Goal: Task Accomplishment & Management: Use online tool/utility

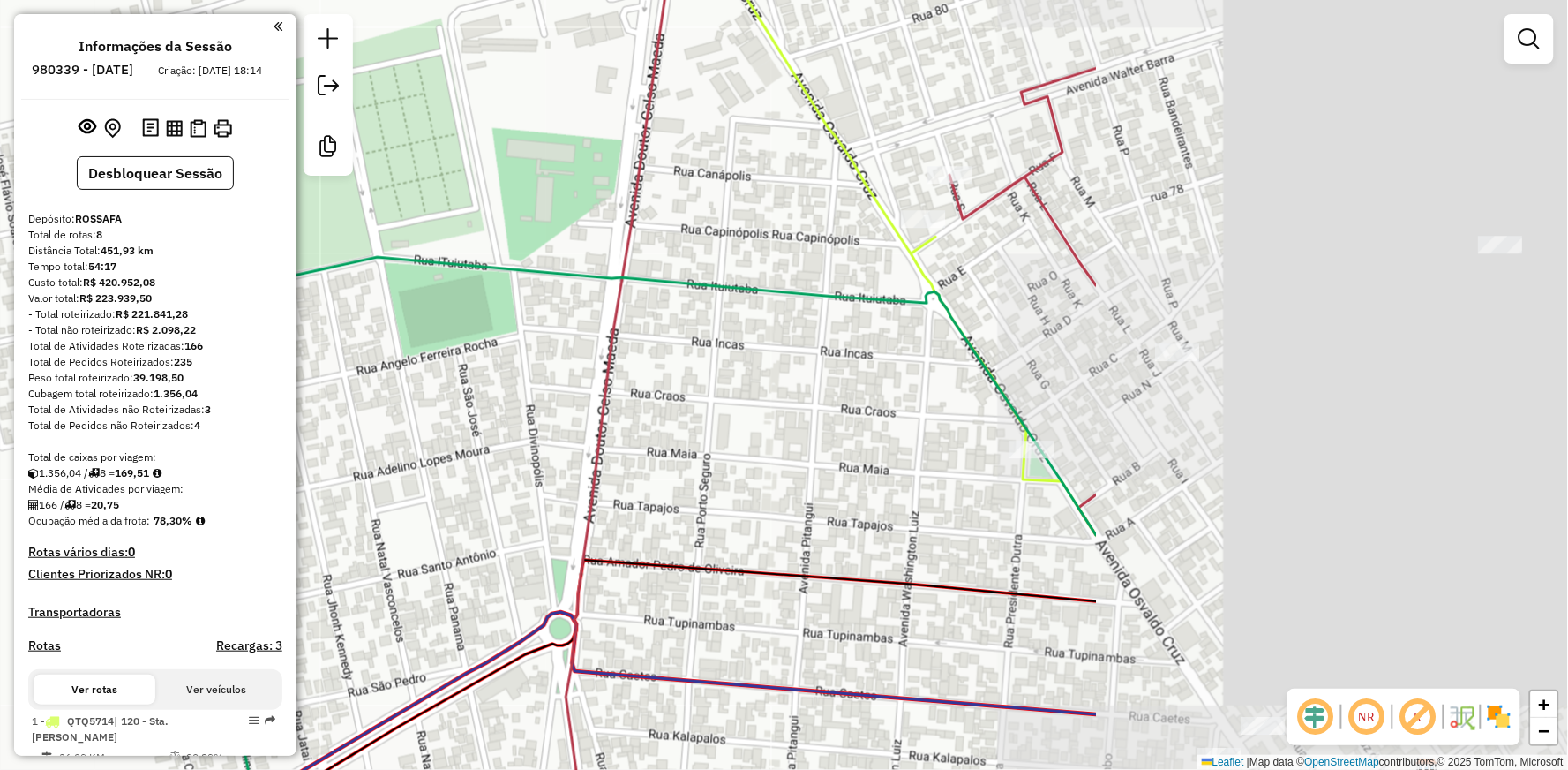
scroll to position [992, 0]
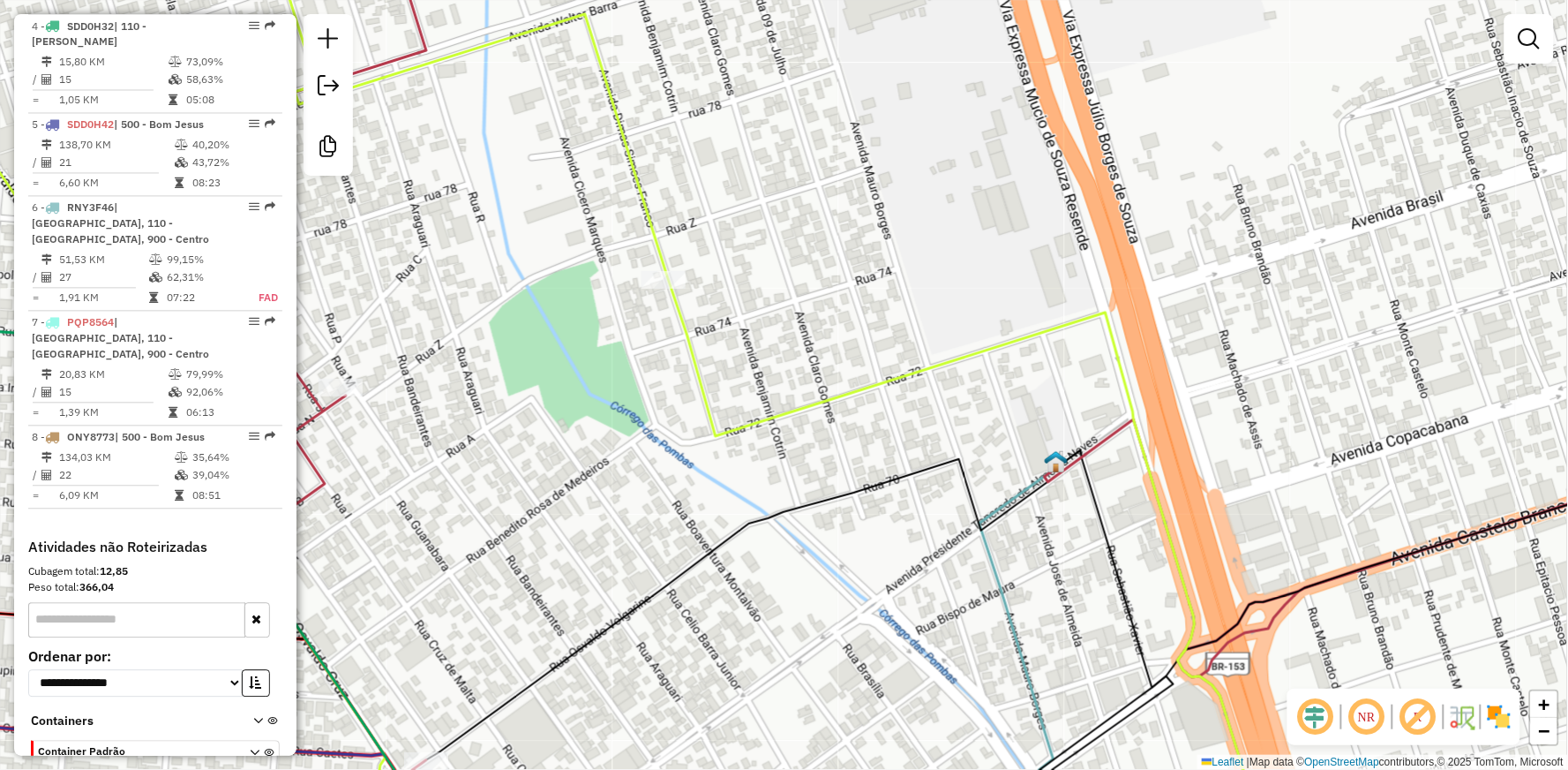
click at [991, 506] on icon at bounding box center [996, 657] width 124 height 380
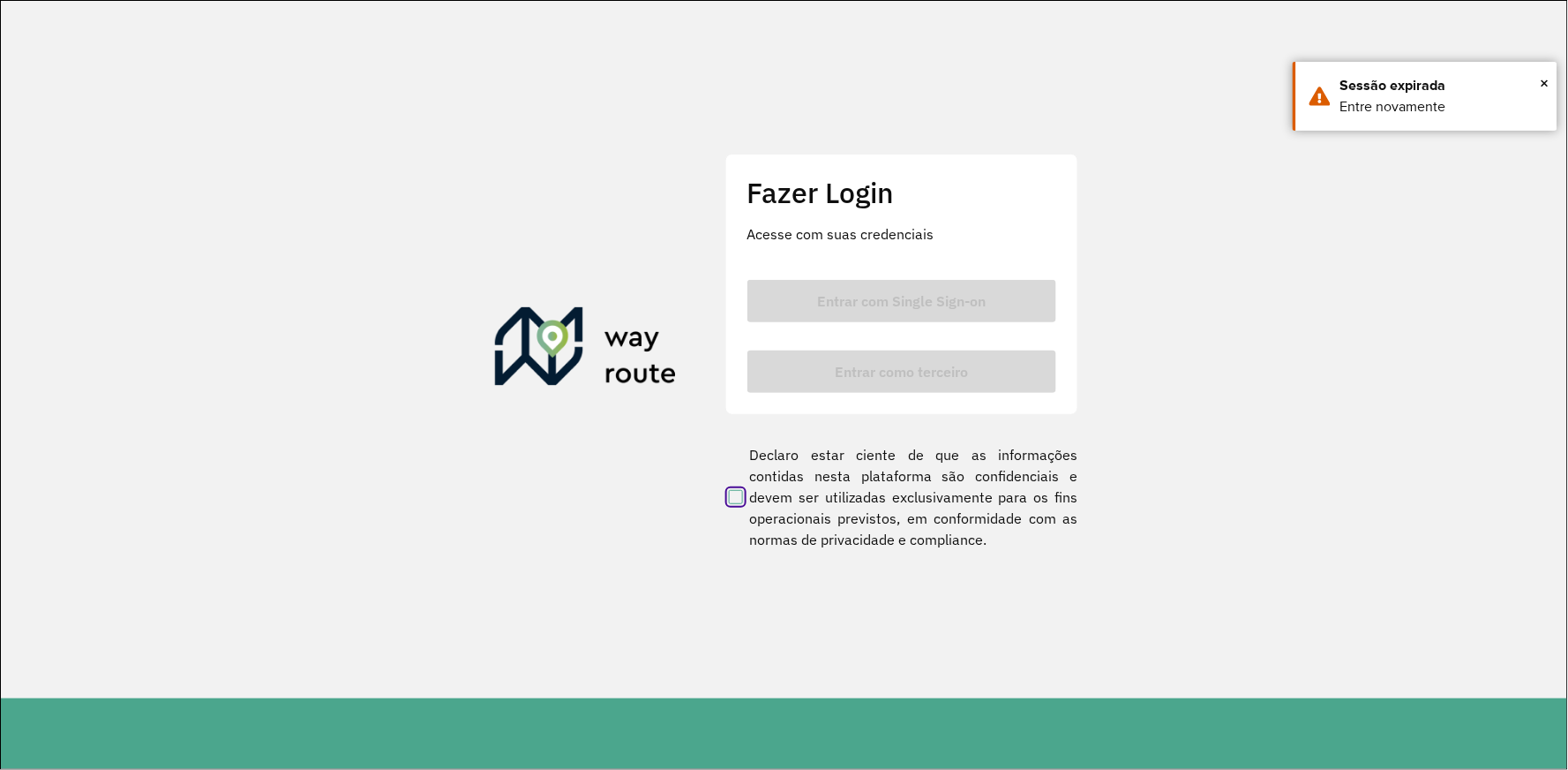
click at [939, 381] on clb-button "Entrar como terceiro" at bounding box center [902, 371] width 309 height 43
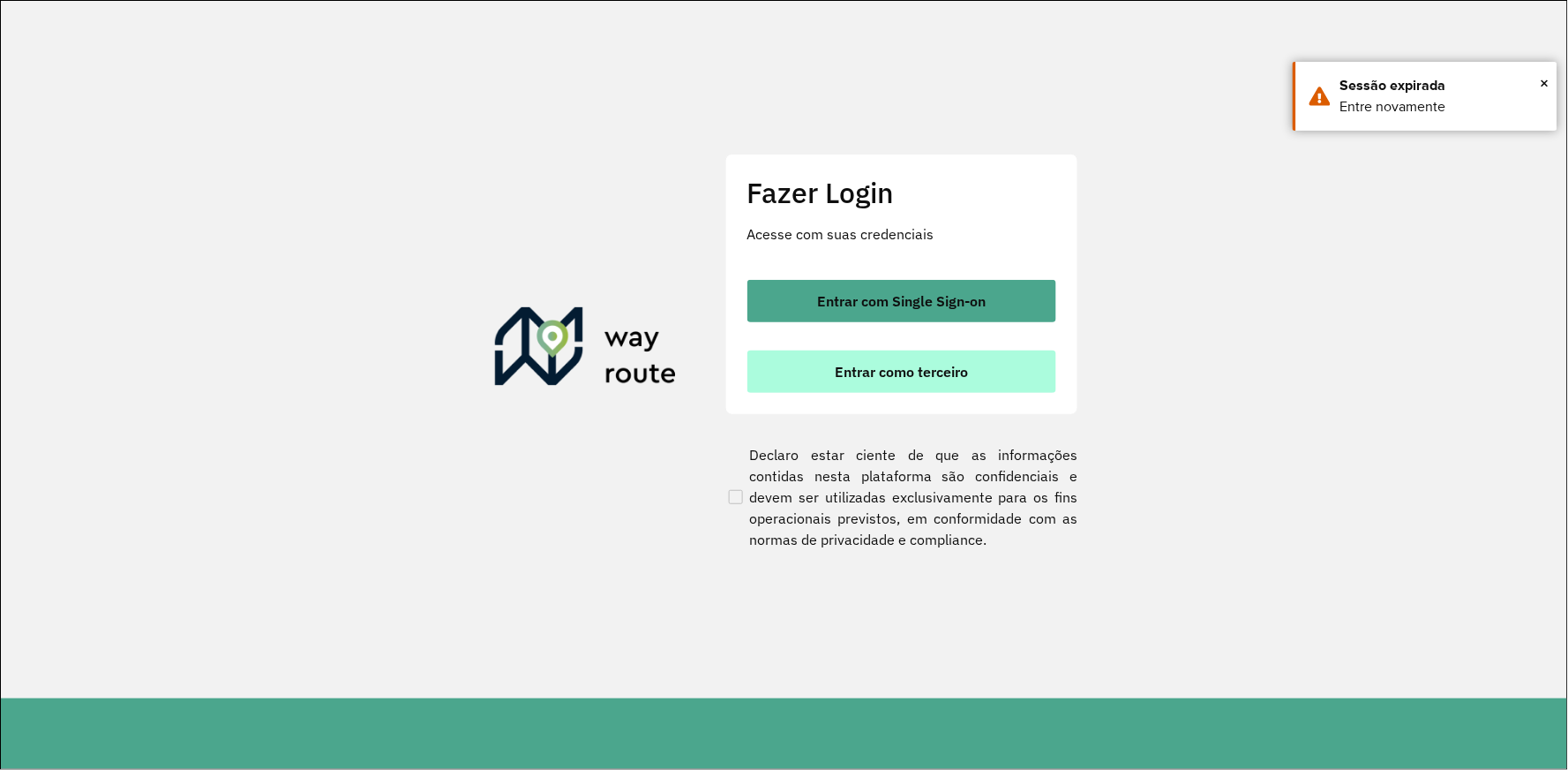
click at [934, 372] on span "Entrar como terceiro" at bounding box center [901, 371] width 133 height 14
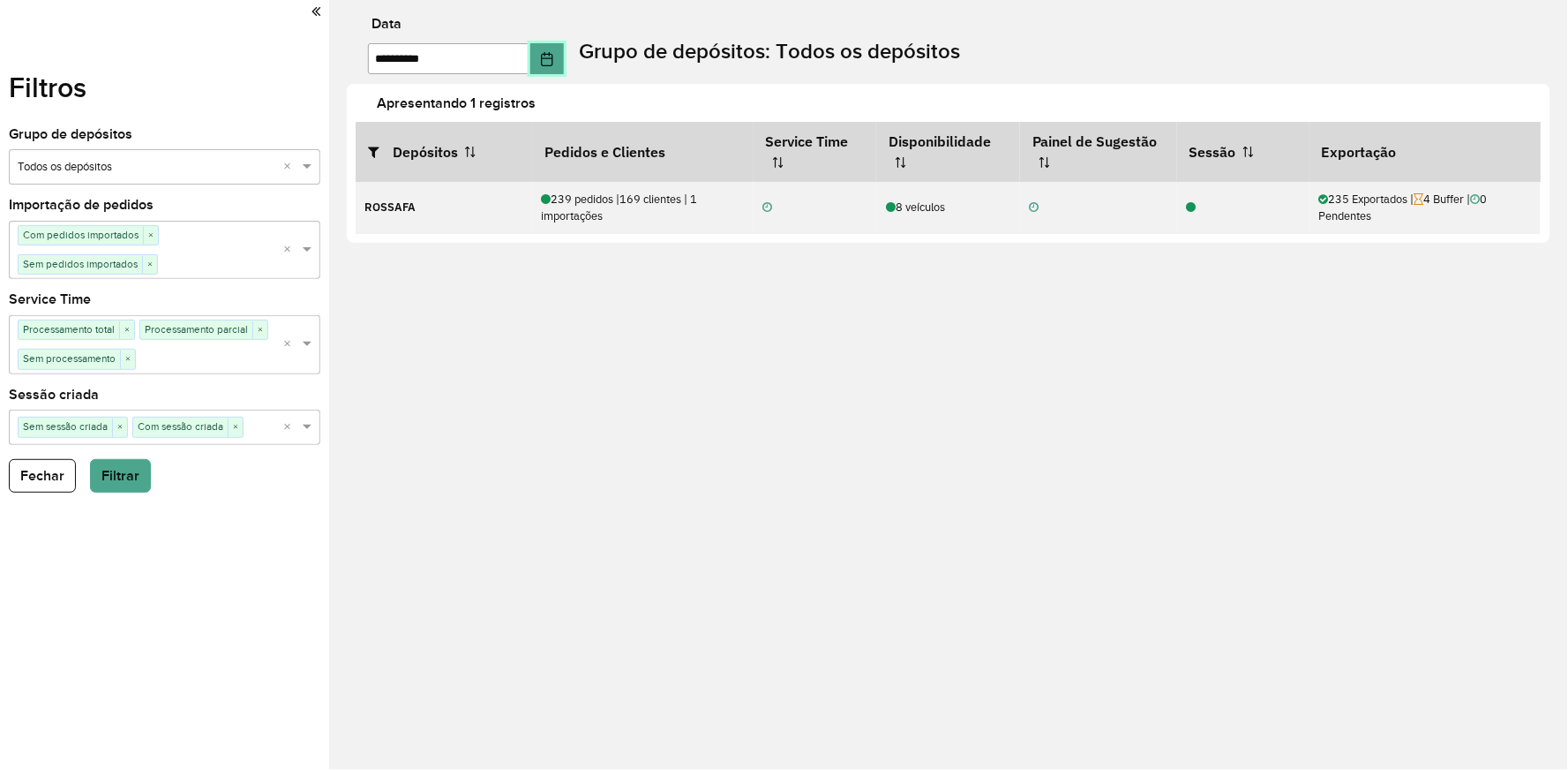
click at [552, 58] on icon "Choose Date" at bounding box center [547, 59] width 12 height 14
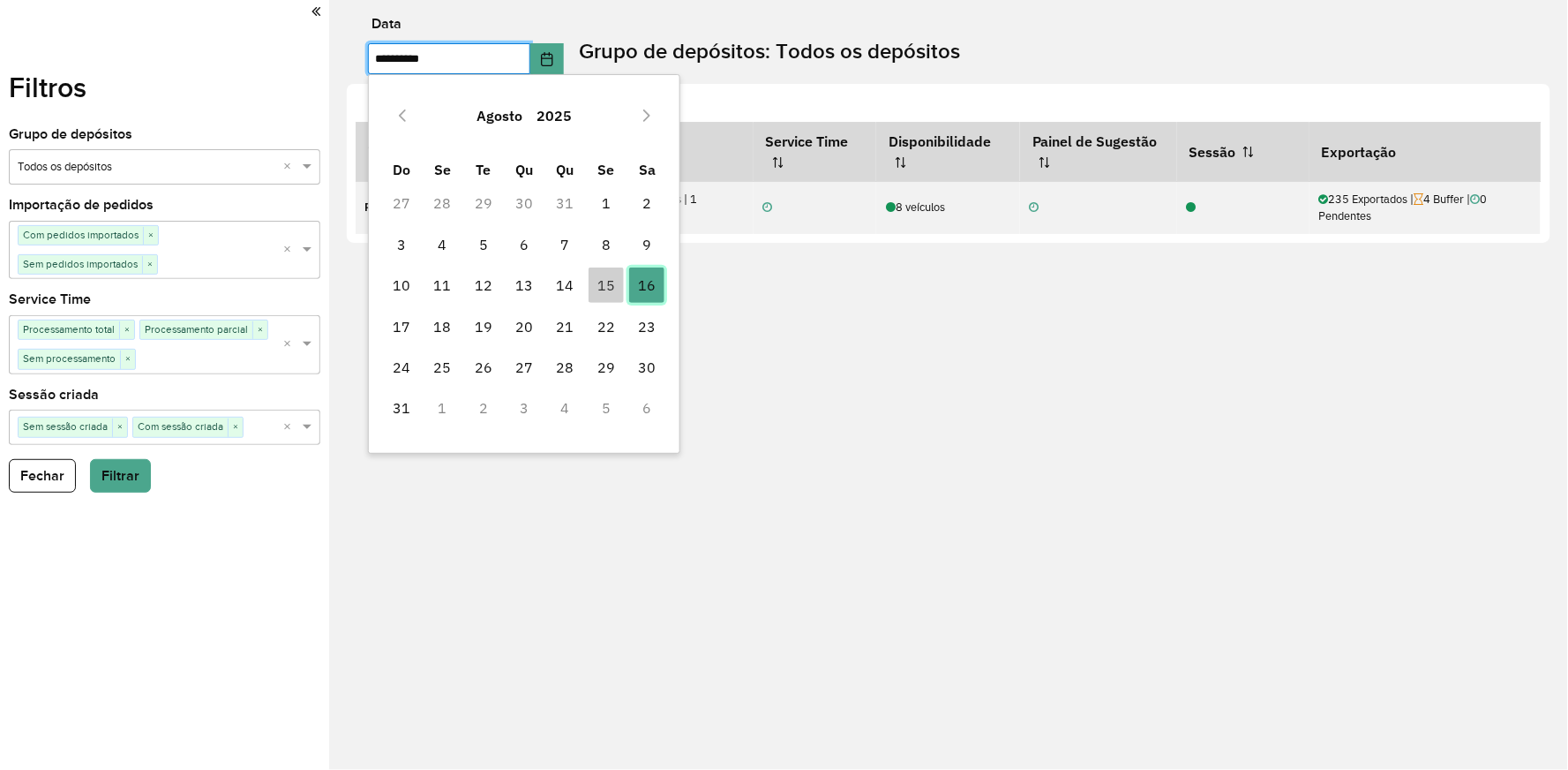
click at [655, 287] on span "16" at bounding box center [646, 285] width 35 height 35
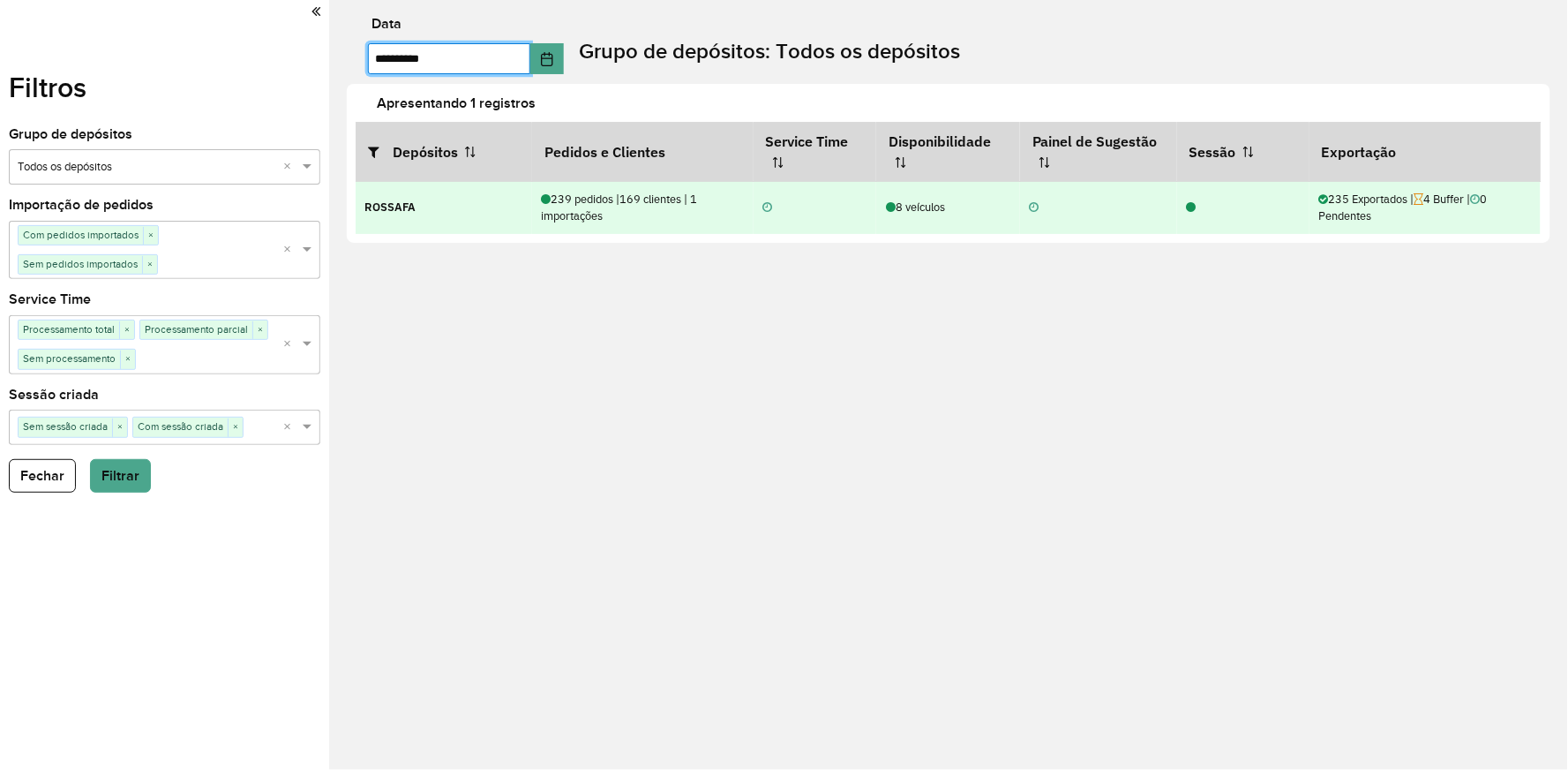
click at [900, 208] on div "8 veículos" at bounding box center [949, 207] width 125 height 17
click at [1187, 205] on icon at bounding box center [1192, 208] width 10 height 12
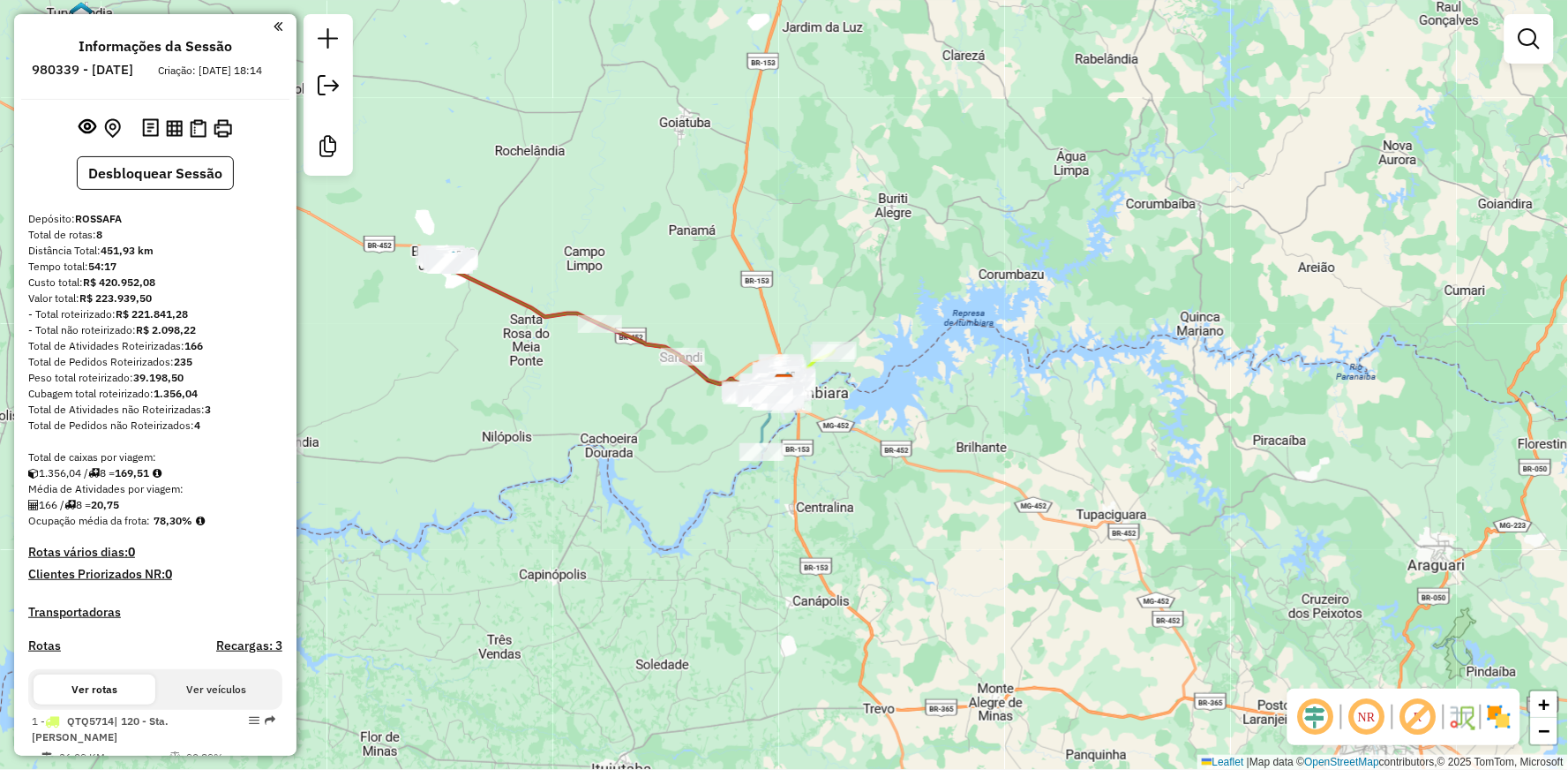
click at [778, 325] on div "Janela de atendimento Grade de atendimento Capacidade Transportadoras Veículos …" at bounding box center [784, 385] width 1568 height 770
click at [783, 326] on div "Janela de atendimento Grade de atendimento Capacidade Transportadoras Veículos …" at bounding box center [784, 385] width 1568 height 770
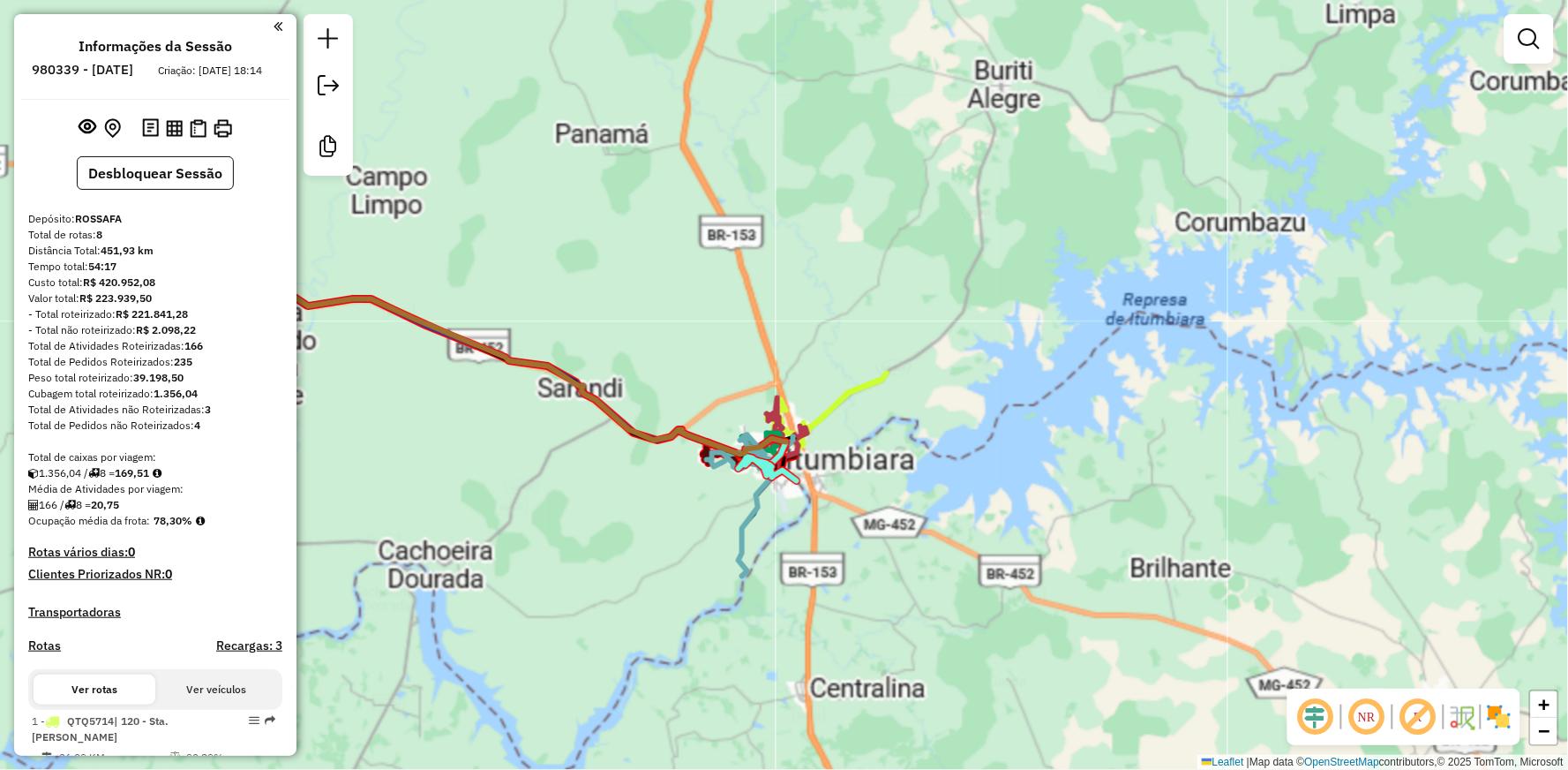
click at [774, 322] on div "Janela de atendimento Grade de atendimento Capacidade Transportadoras Veículos …" at bounding box center [784, 385] width 1568 height 770
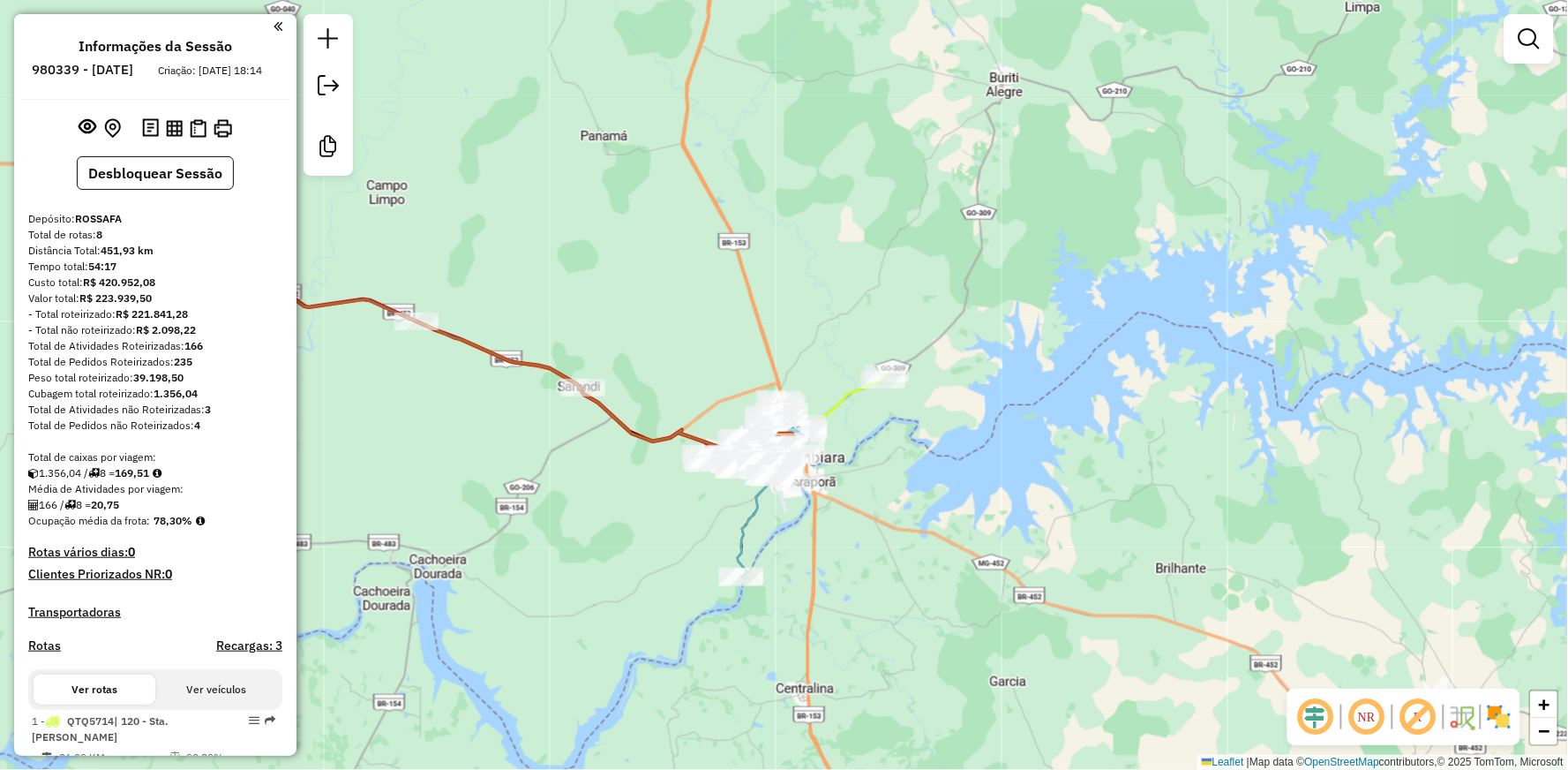
click at [858, 475] on div "Janela de atendimento Grade de atendimento Capacidade Transportadoras Veículos …" at bounding box center [784, 385] width 1568 height 770
click at [858, 466] on div "Janela de atendimento Grade de atendimento Capacidade Transportadoras Veículos …" at bounding box center [784, 385] width 1568 height 770
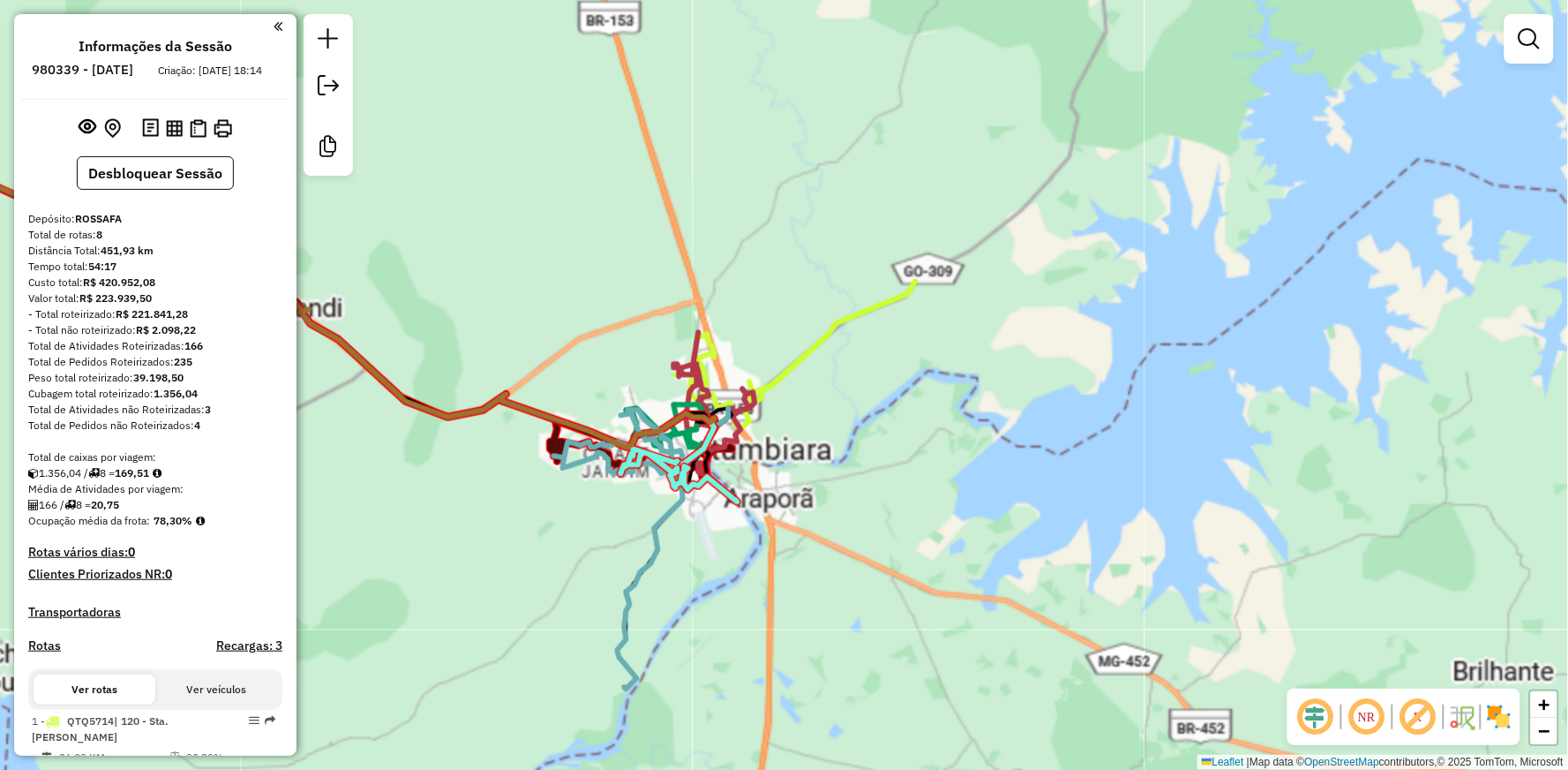
click at [845, 477] on div "Janela de atendimento Grade de atendimento Capacidade Transportadoras Veículos …" at bounding box center [784, 385] width 1568 height 770
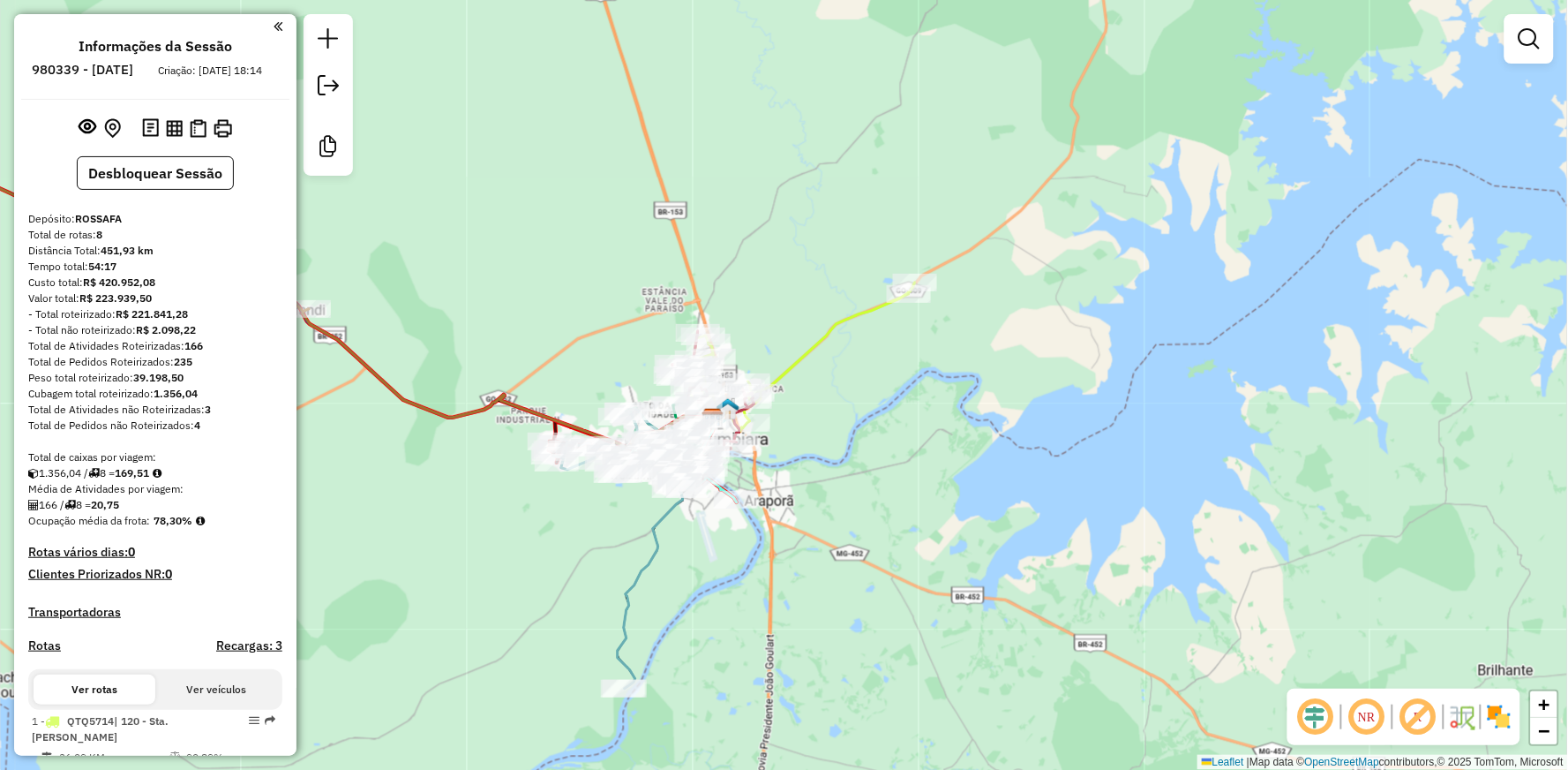
click at [841, 482] on div "Janela de atendimento Grade de atendimento Capacidade Transportadoras Veículos …" at bounding box center [784, 385] width 1568 height 770
click at [804, 458] on div "Janela de atendimento Grade de atendimento Capacidade Transportadoras Veículos …" at bounding box center [784, 385] width 1568 height 770
click at [796, 464] on div "Janela de atendimento Grade de atendimento Capacidade Transportadoras Veículos …" at bounding box center [784, 385] width 1568 height 770
click at [792, 460] on div "Janela de atendimento Grade de atendimento Capacidade Transportadoras Veículos …" at bounding box center [784, 385] width 1568 height 770
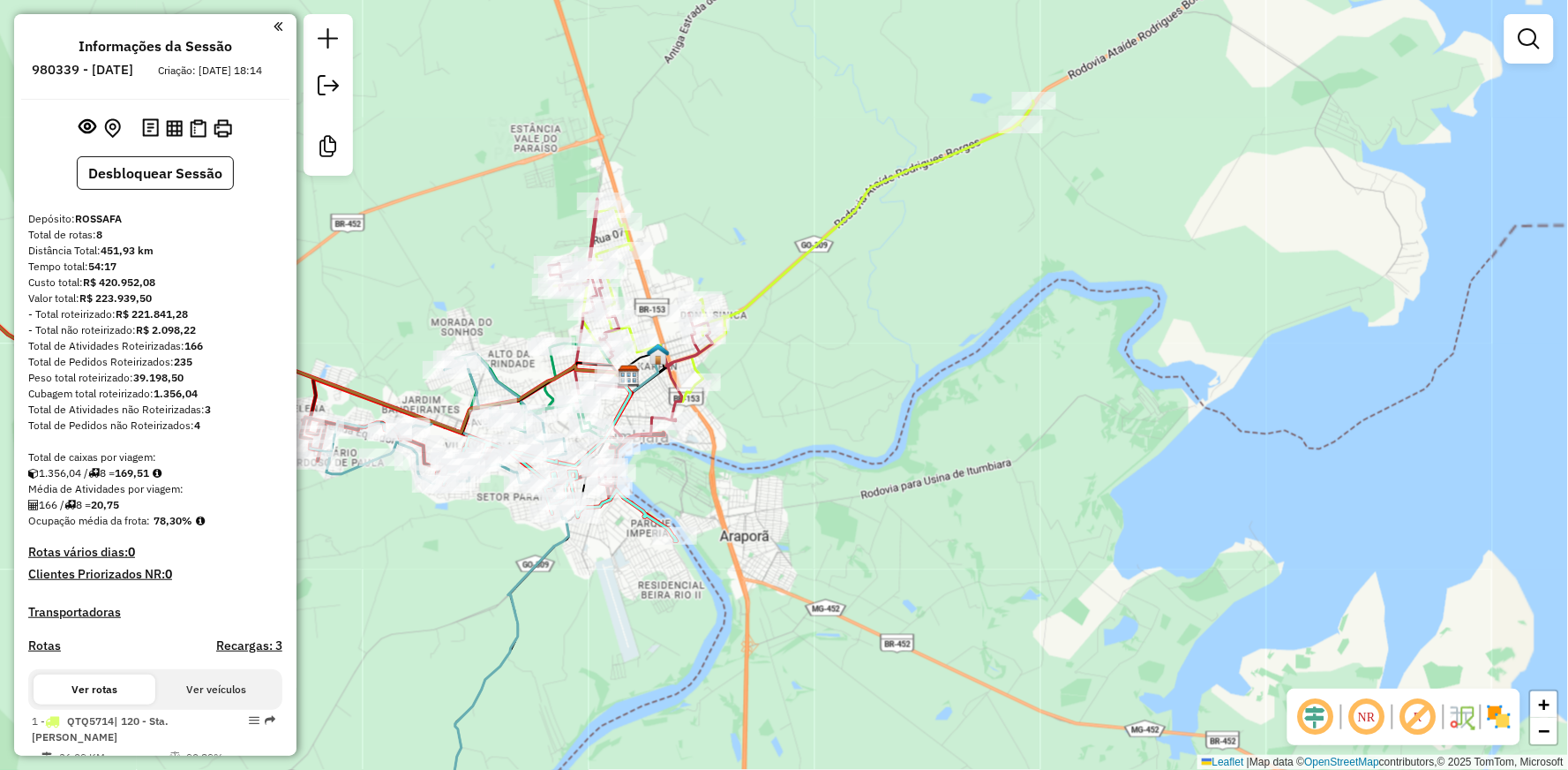
click at [790, 462] on div "Janela de atendimento Grade de atendimento Capacidade Transportadoras Veículos …" at bounding box center [784, 385] width 1568 height 770
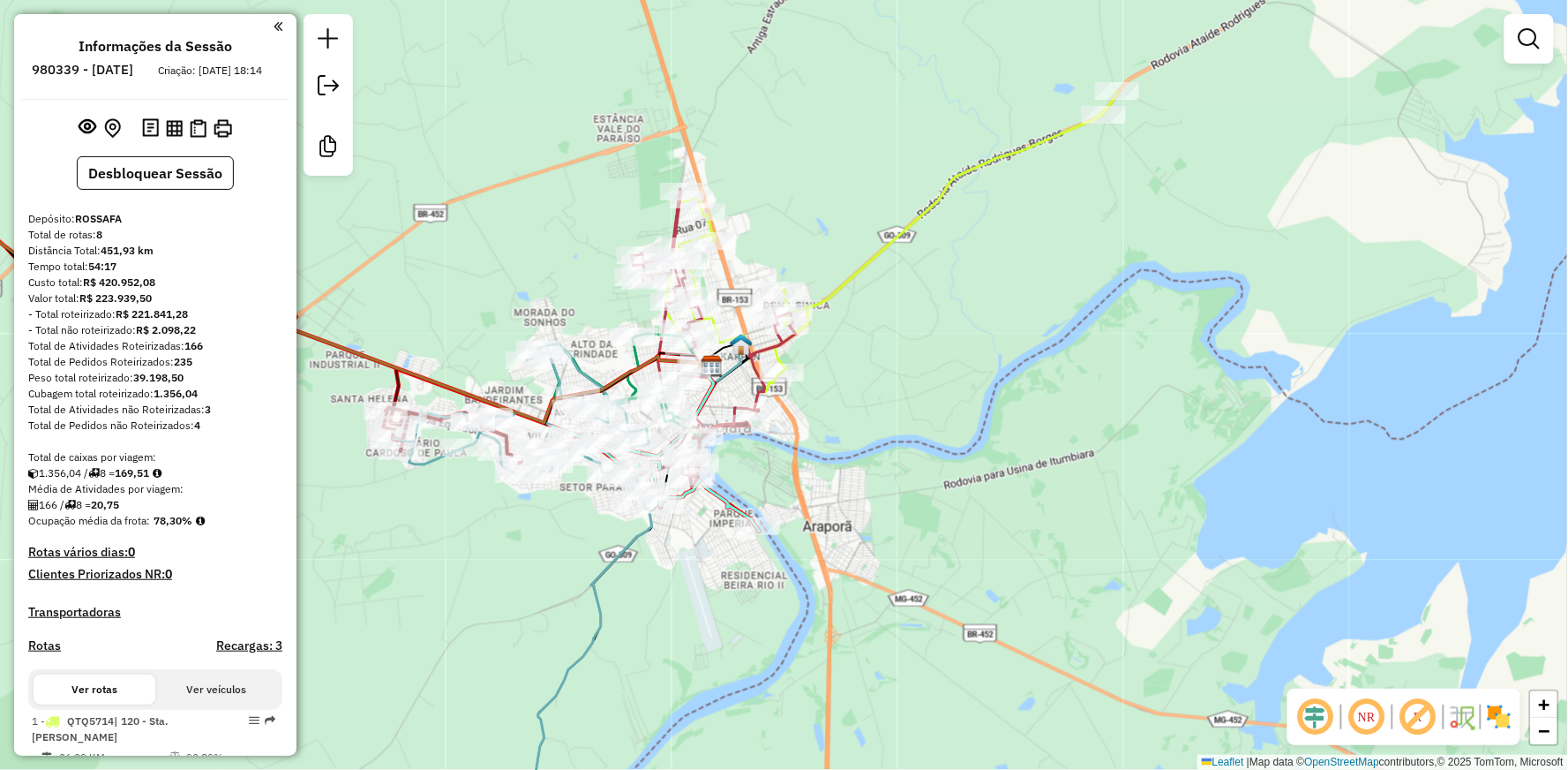
select select "**********"
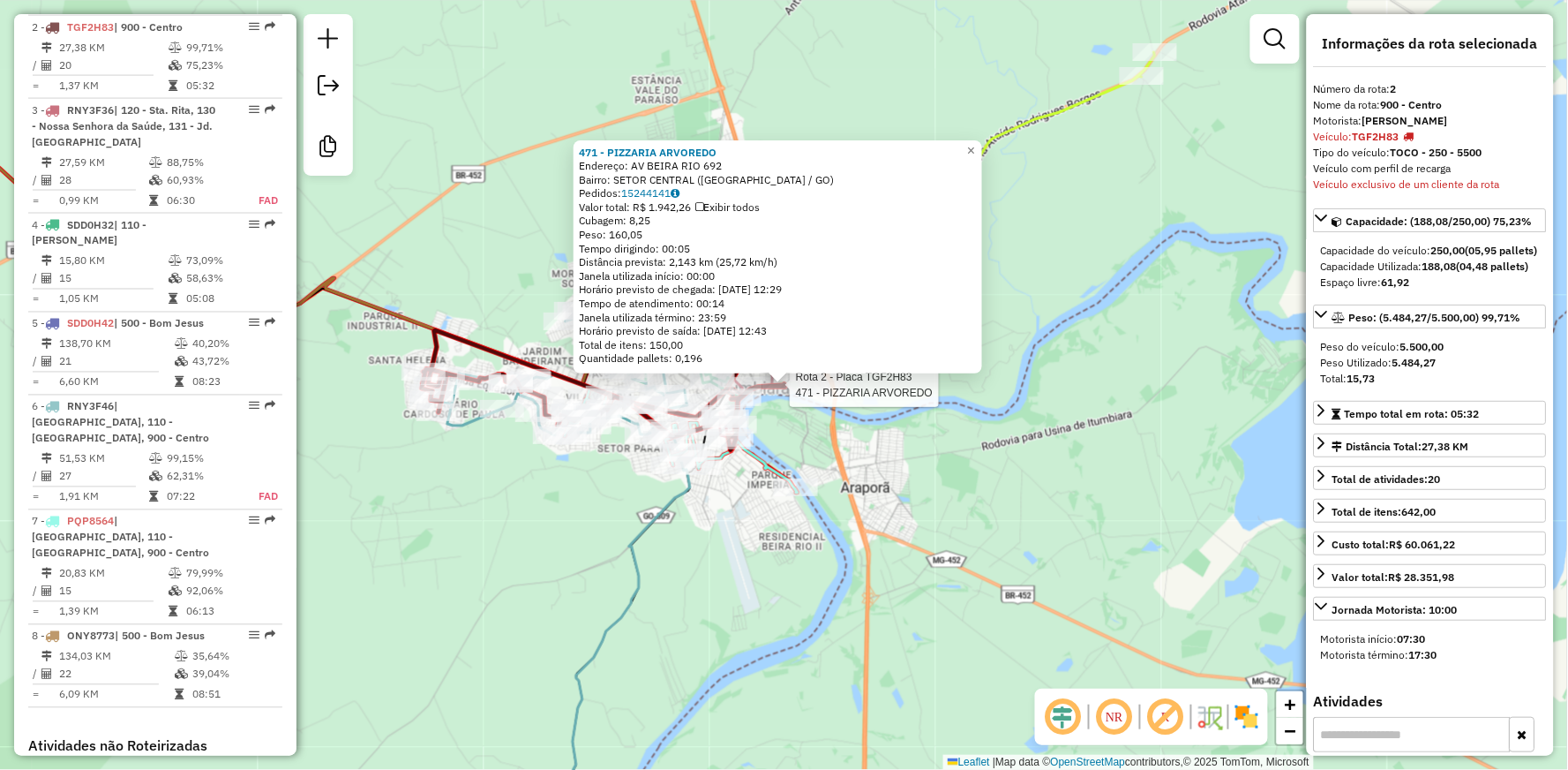
scroll to position [793, 0]
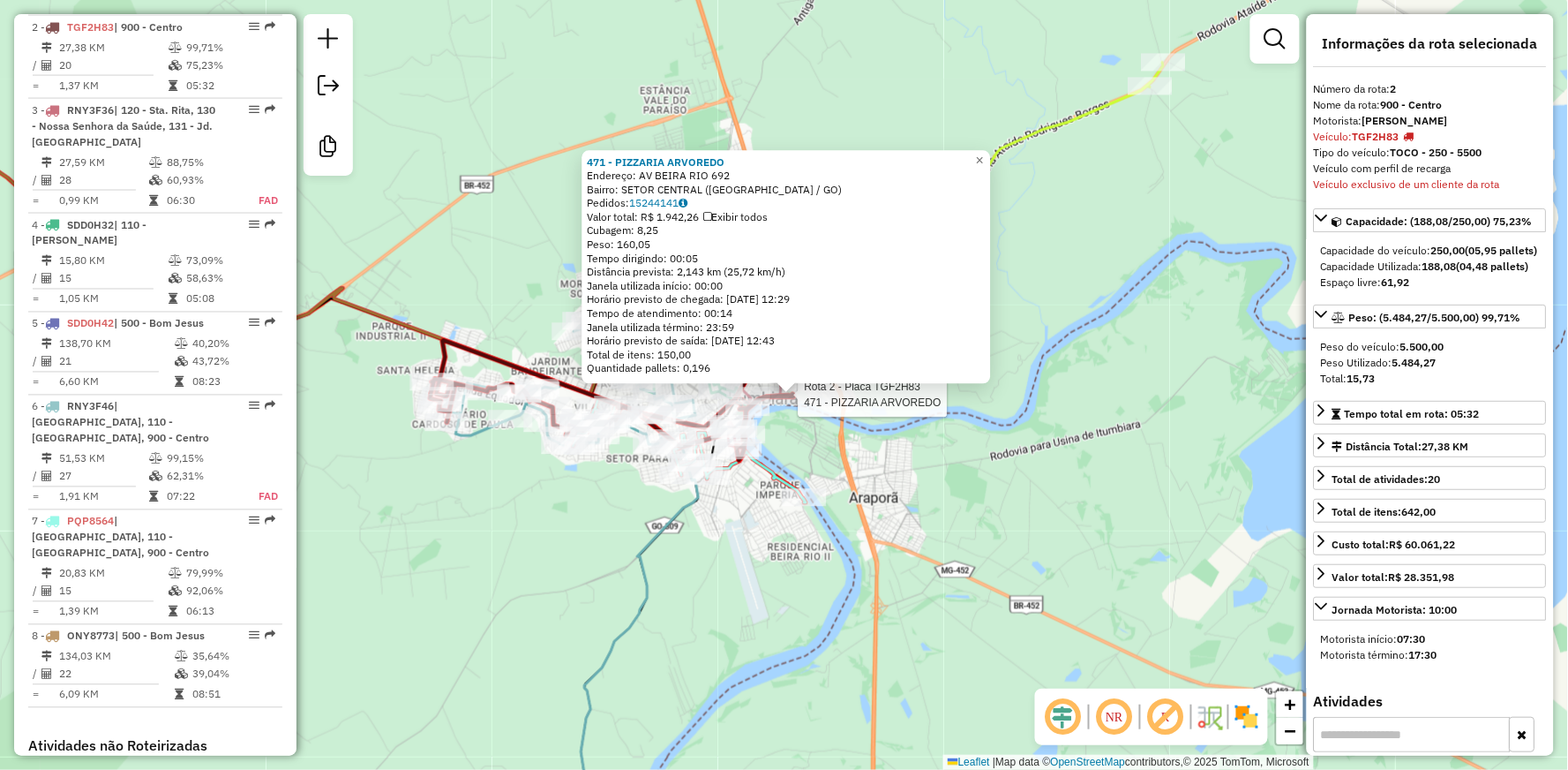
click at [813, 420] on div "Rota 2 - Placa TGF2H83 471 - PIZZARIA ARVOREDO 471 - PIZZARIA ARVOREDO Endereço…" at bounding box center [784, 385] width 1568 height 770
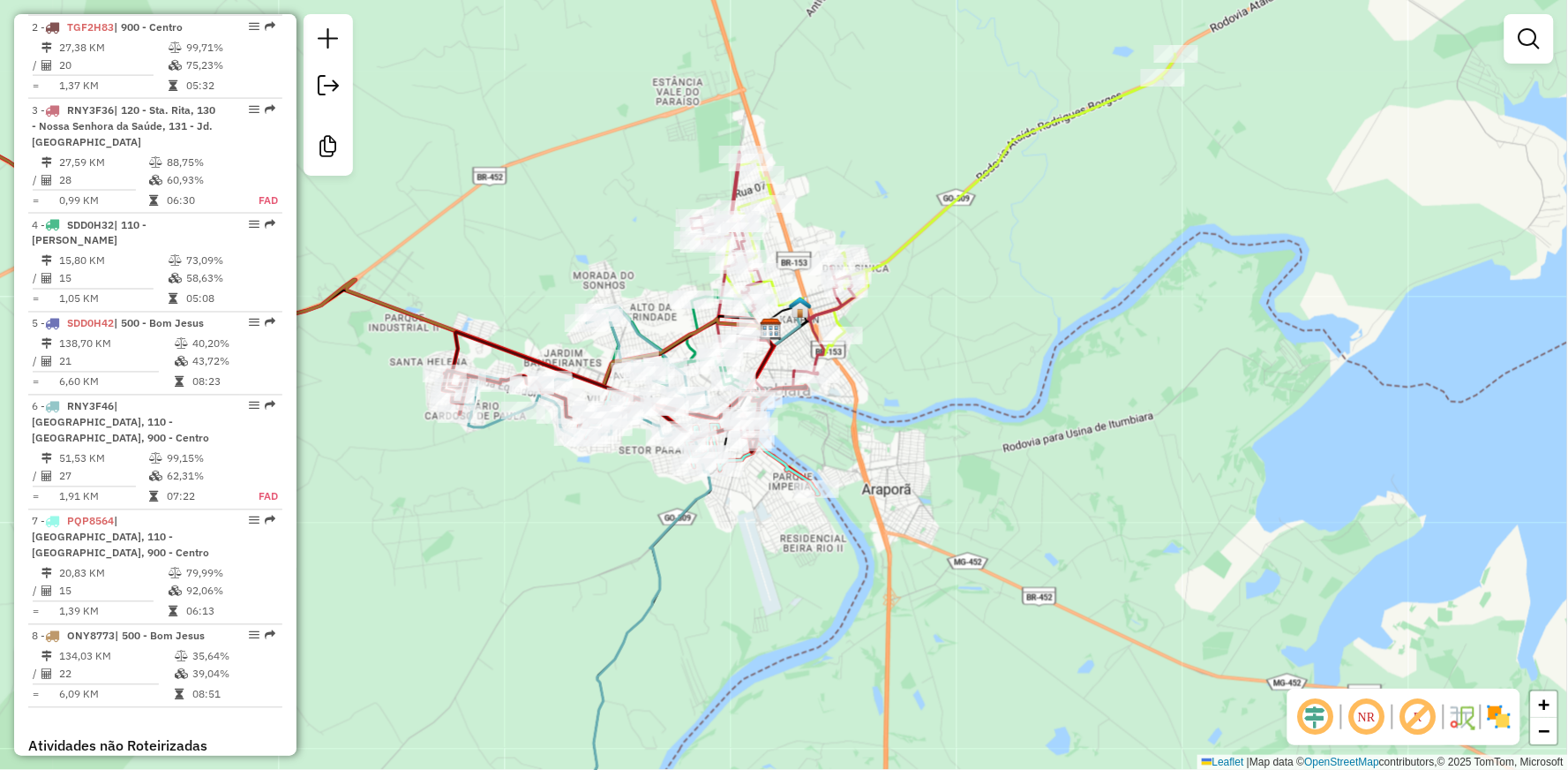
click at [834, 411] on div "Janela de atendimento Grade de atendimento Capacidade Transportadoras Veículos …" at bounding box center [784, 385] width 1568 height 770
click at [831, 412] on div "Janela de atendimento Grade de atendimento Capacidade Transportadoras Veículos …" at bounding box center [784, 385] width 1568 height 770
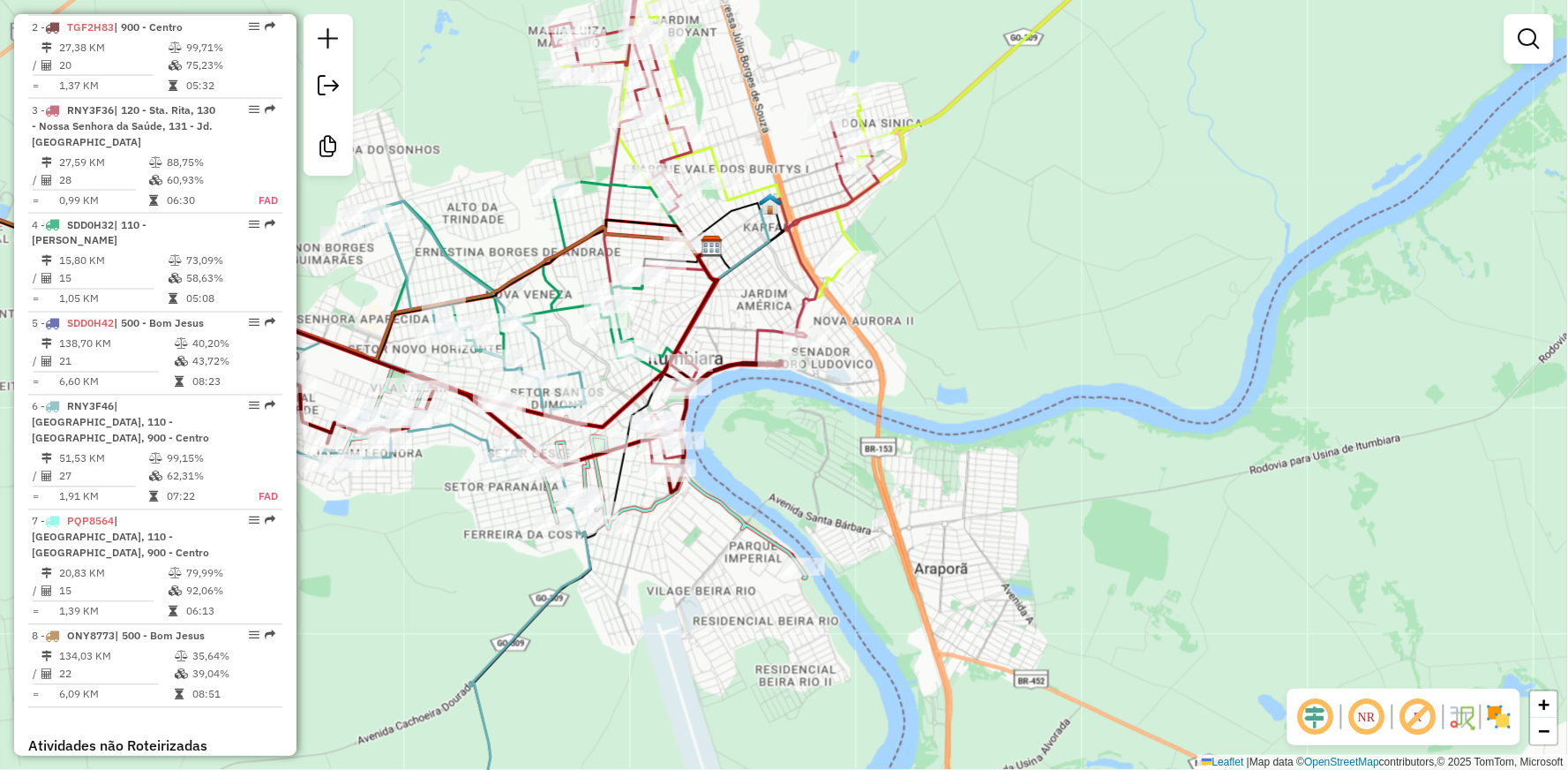
select select "**********"
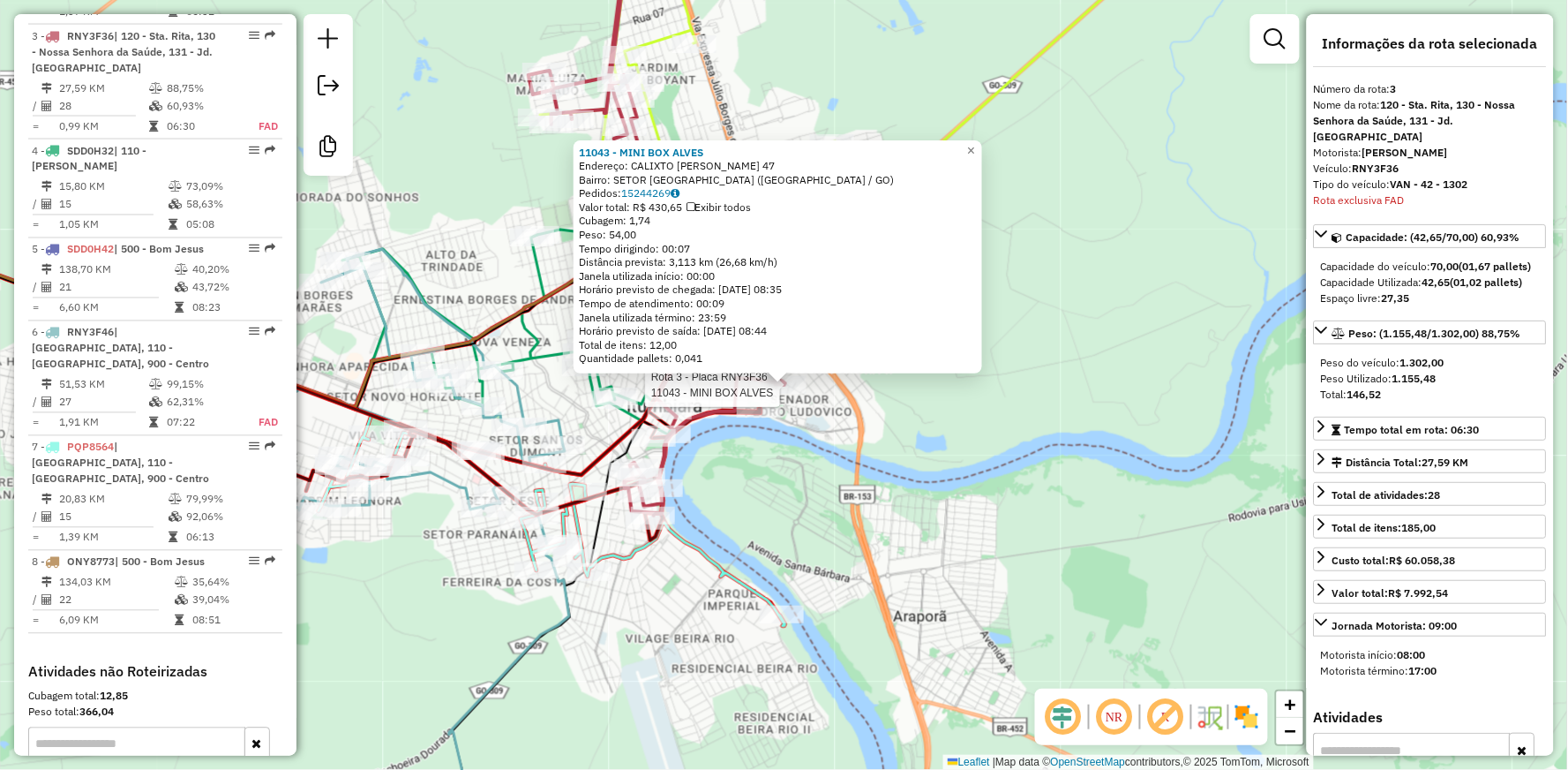
scroll to position [876, 0]
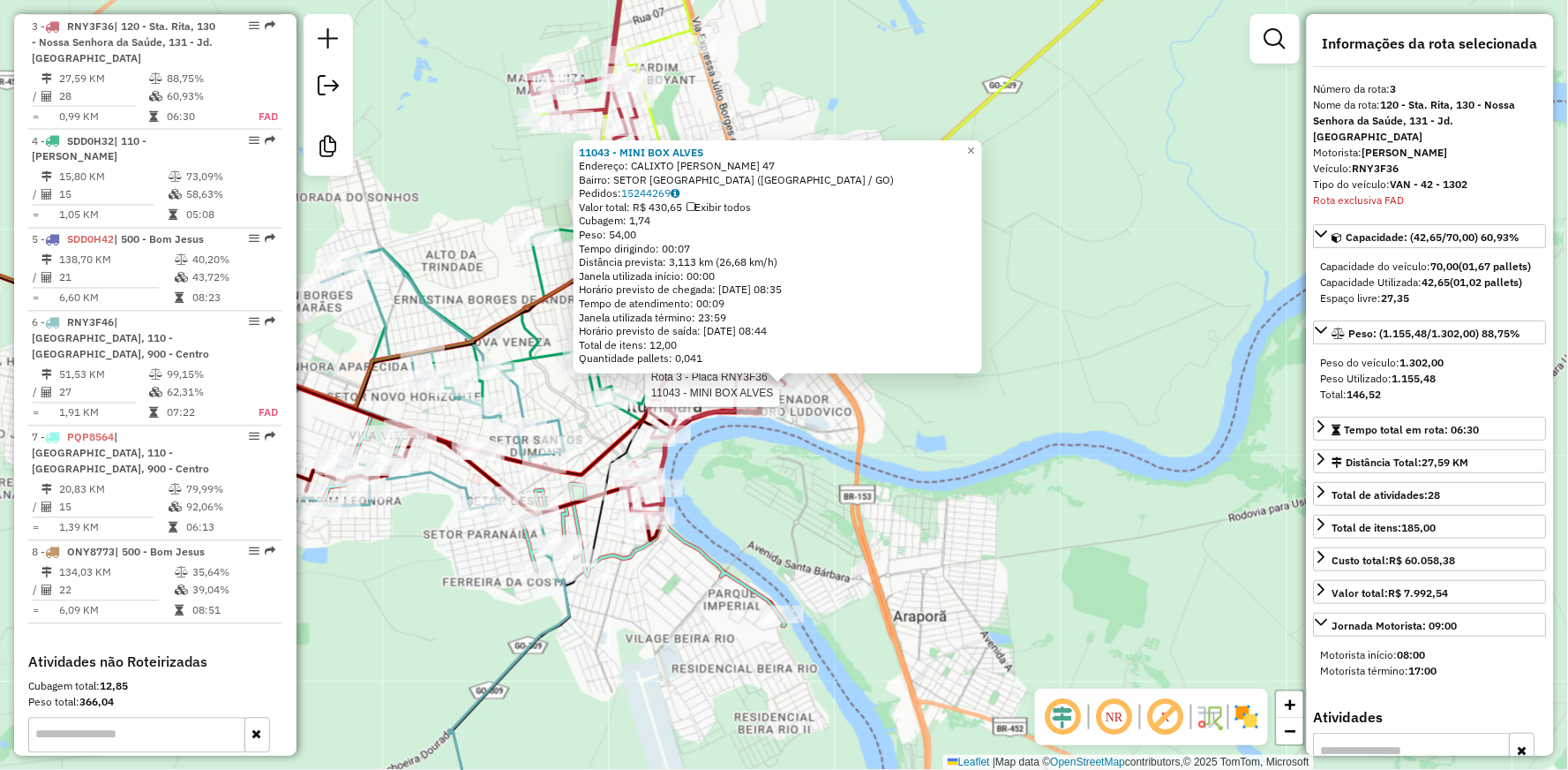
click at [774, 434] on div "Rota 3 - Placa RNY3F36 11043 - MINI BOX ALVES 11043 - MINI BOX [PERSON_NAME]: C…" at bounding box center [784, 385] width 1568 height 770
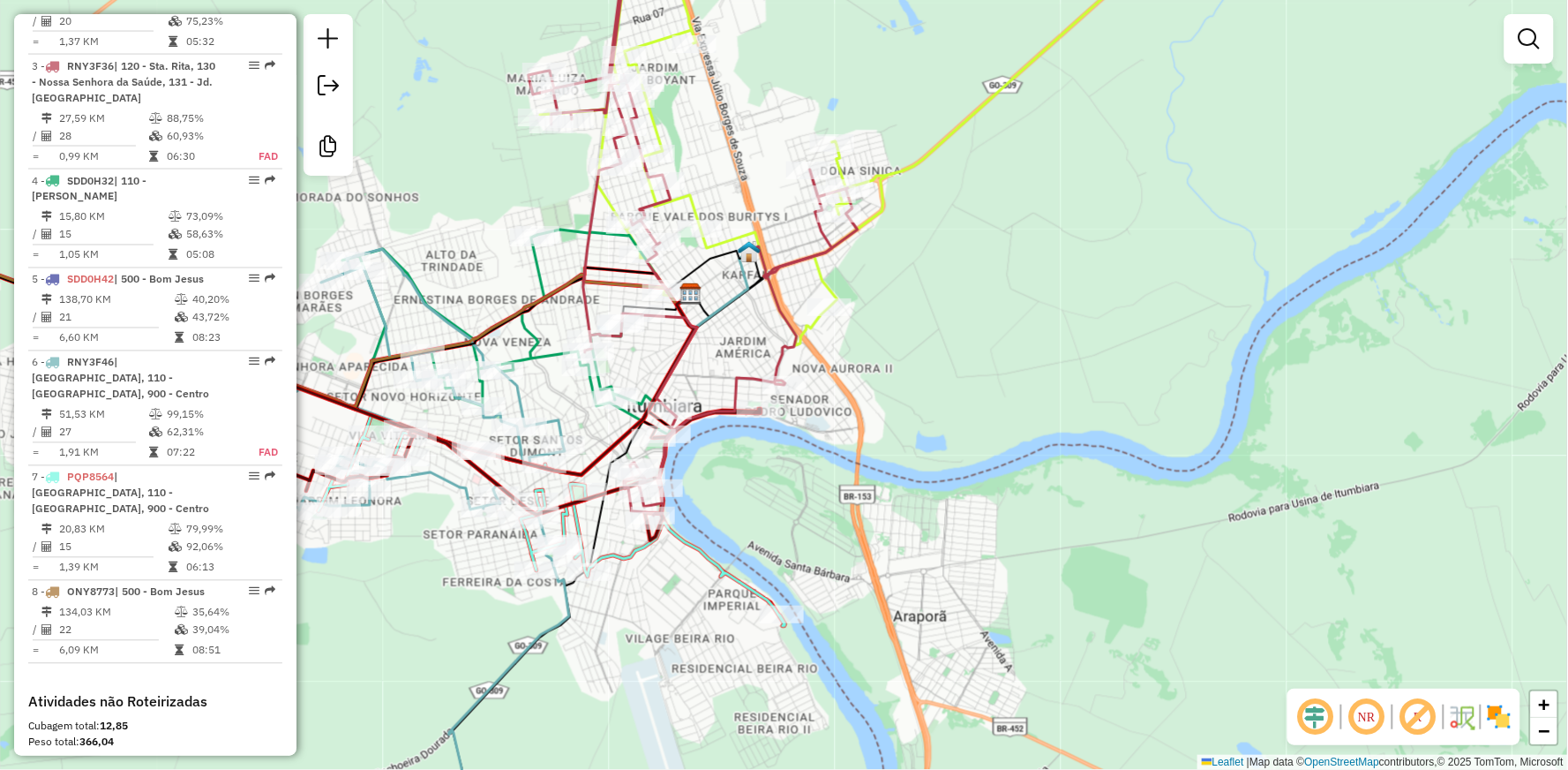
select select "**********"
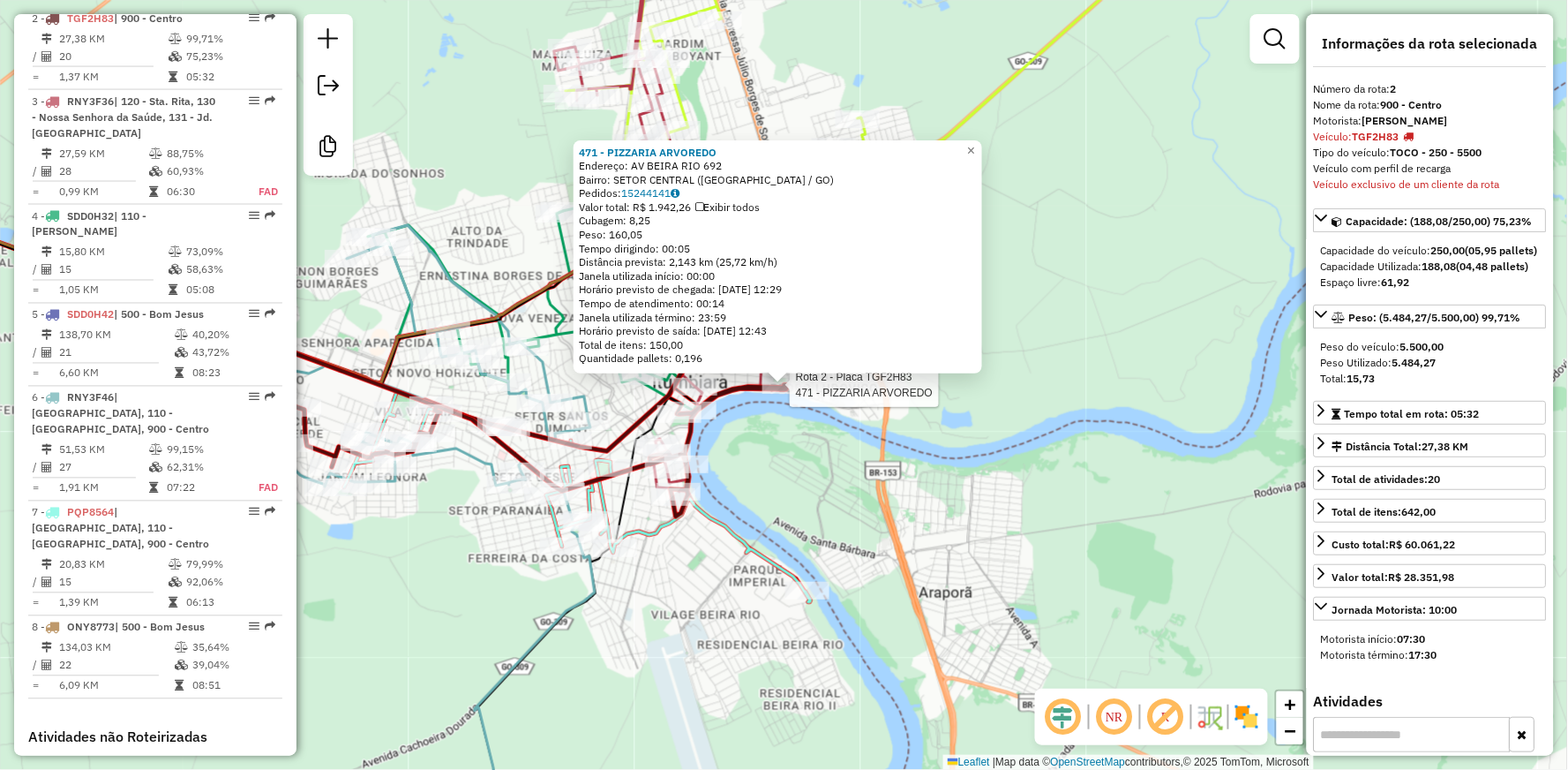
scroll to position [793, 0]
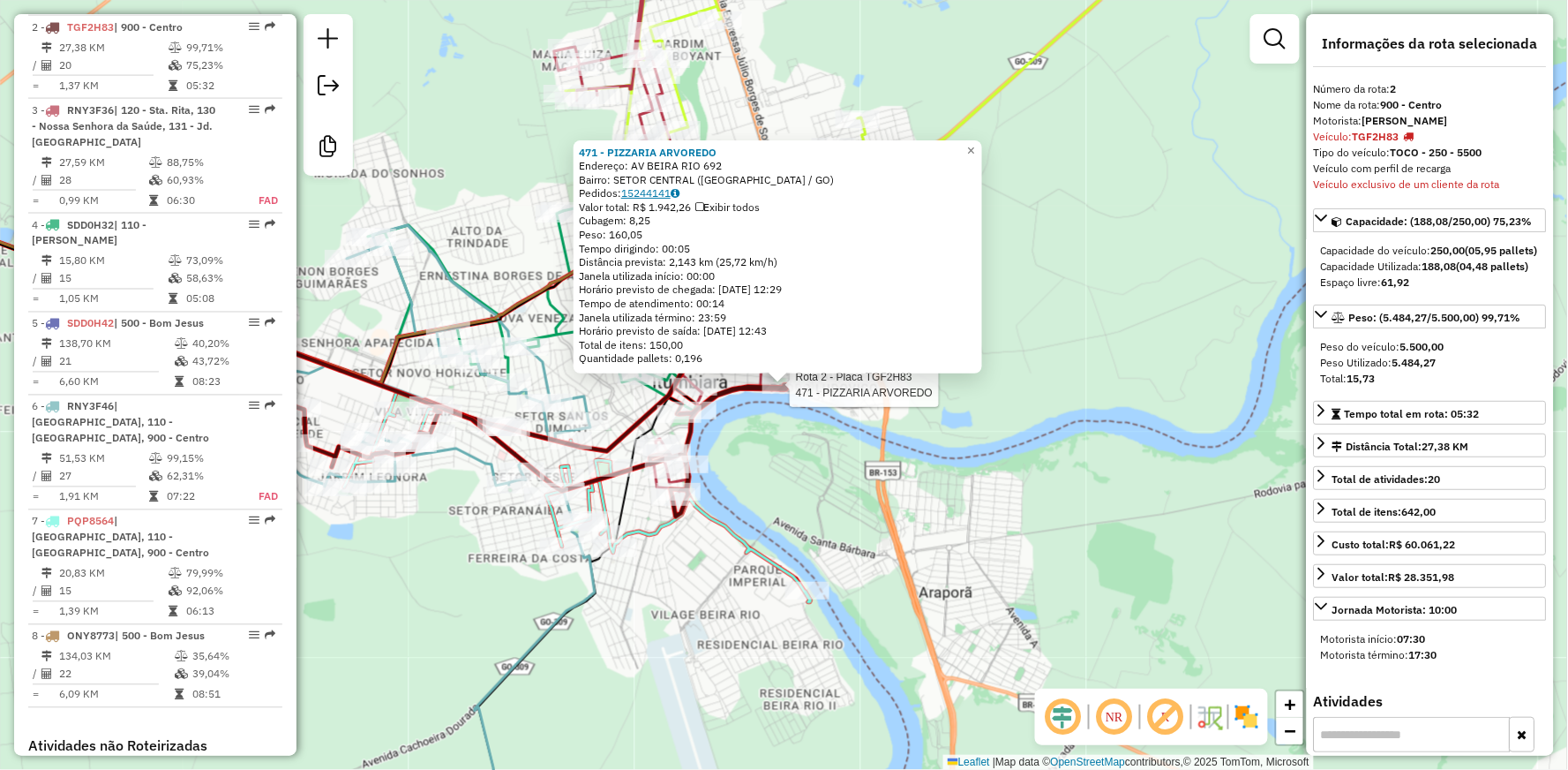
click at [662, 192] on link "15244141" at bounding box center [650, 192] width 59 height 13
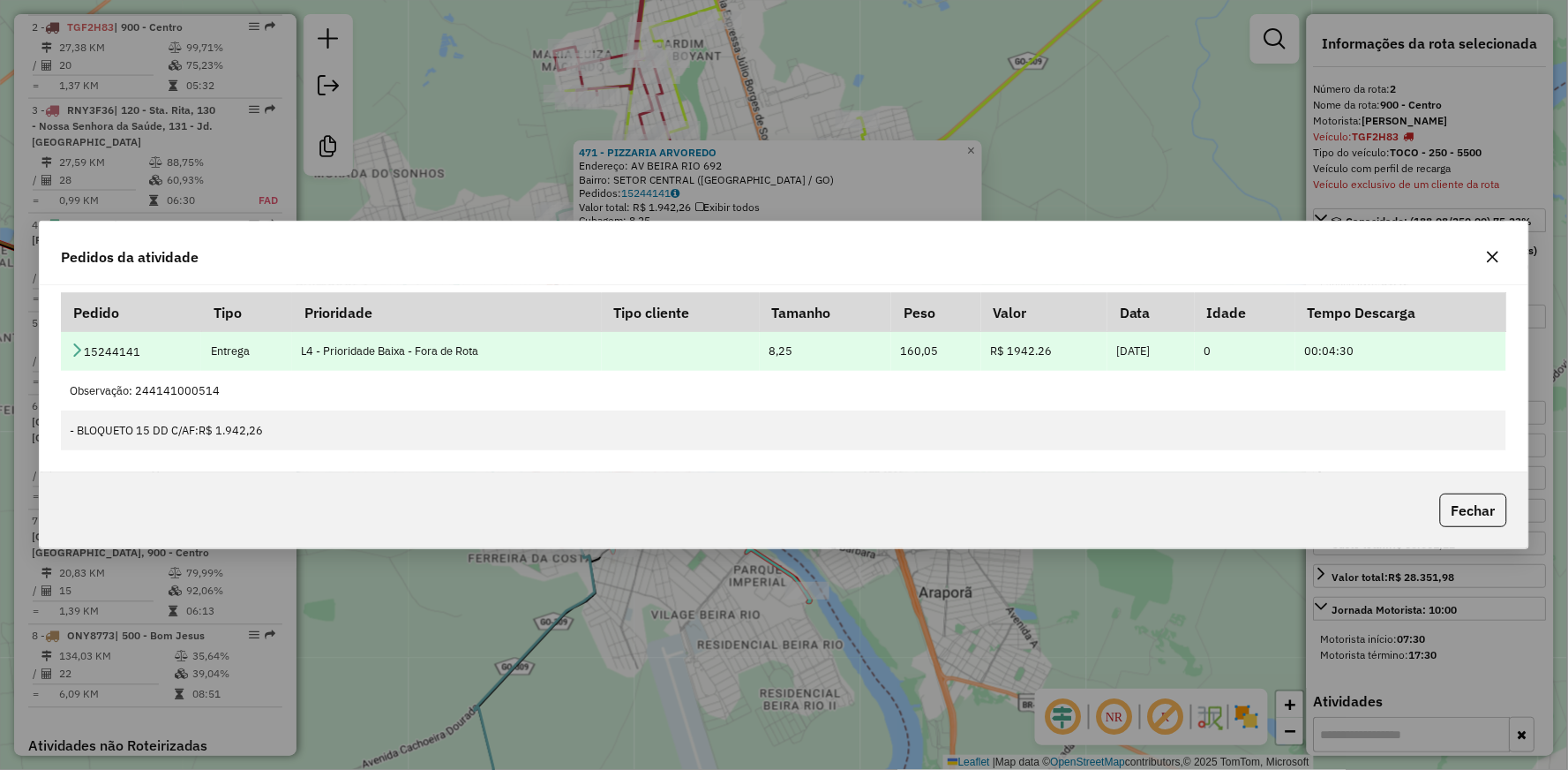
click at [80, 345] on icon at bounding box center [77, 349] width 14 height 14
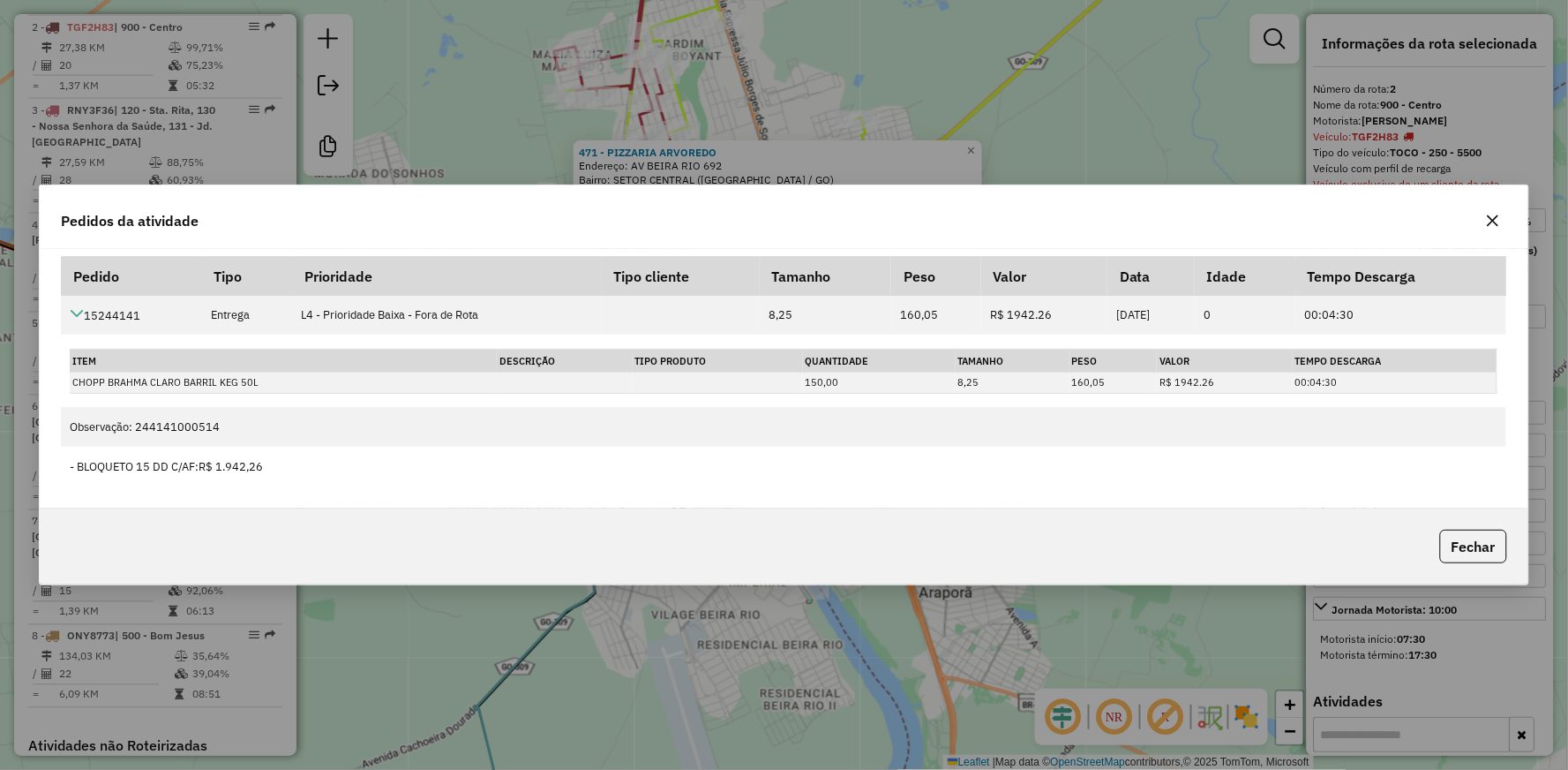
click at [993, 83] on div "Pedidos da atividade Pedido Tipo Prioridade Tipo cliente Tamanho Peso Valor Dat…" at bounding box center [784, 385] width 1568 height 770
click at [982, 663] on div "Pedidos da atividade Pedido Tipo Prioridade Tipo cliente Tamanho Peso Valor Dat…" at bounding box center [784, 385] width 1568 height 770
click at [1500, 212] on button "button" at bounding box center [1492, 221] width 28 height 28
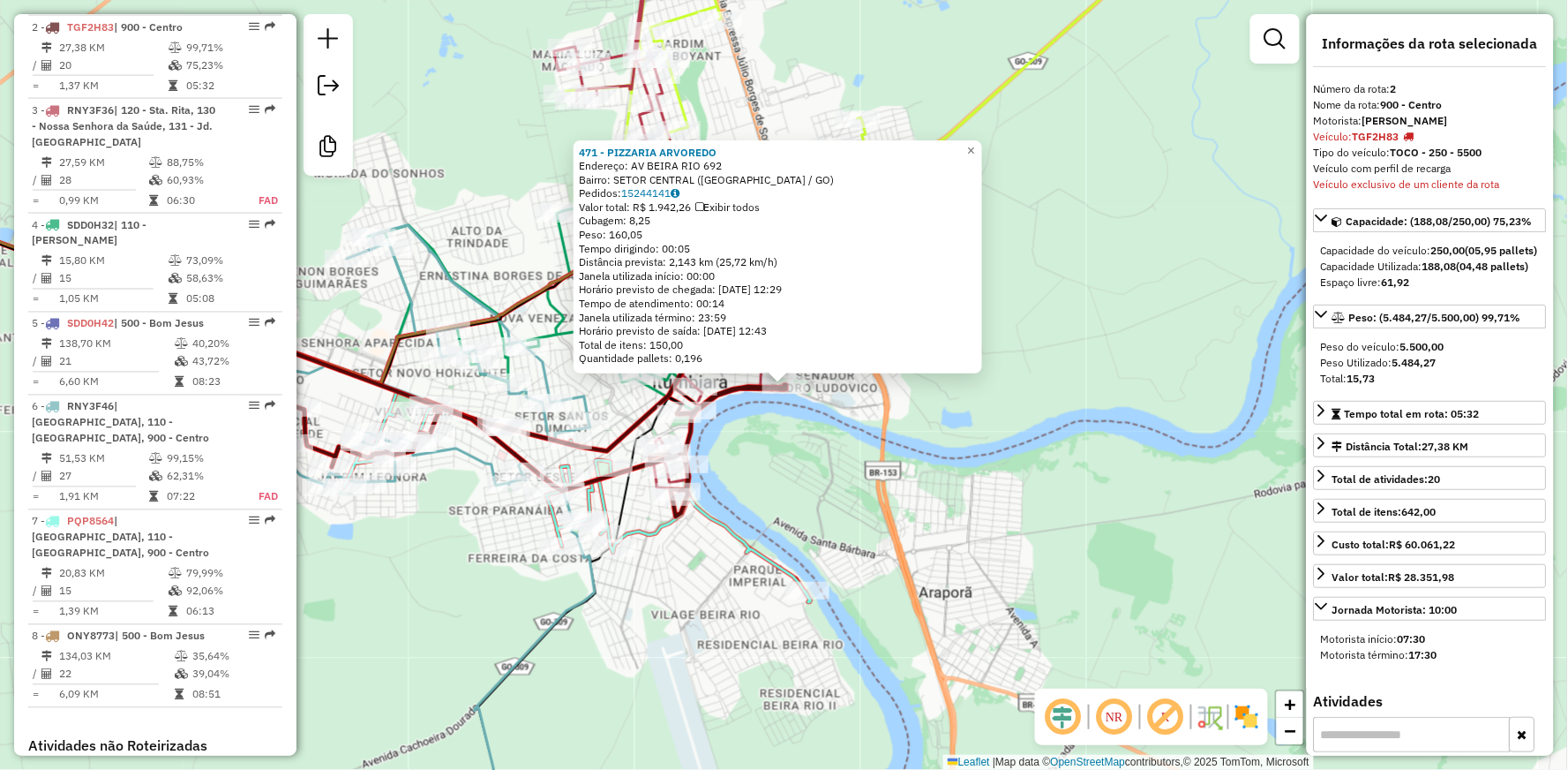
click at [858, 535] on div "471 - PIZZARIA [PERSON_NAME]: AV BEIRA RIO 692 Bairro: SETOR CENTRAL ([GEOGRAPH…" at bounding box center [784, 385] width 1568 height 770
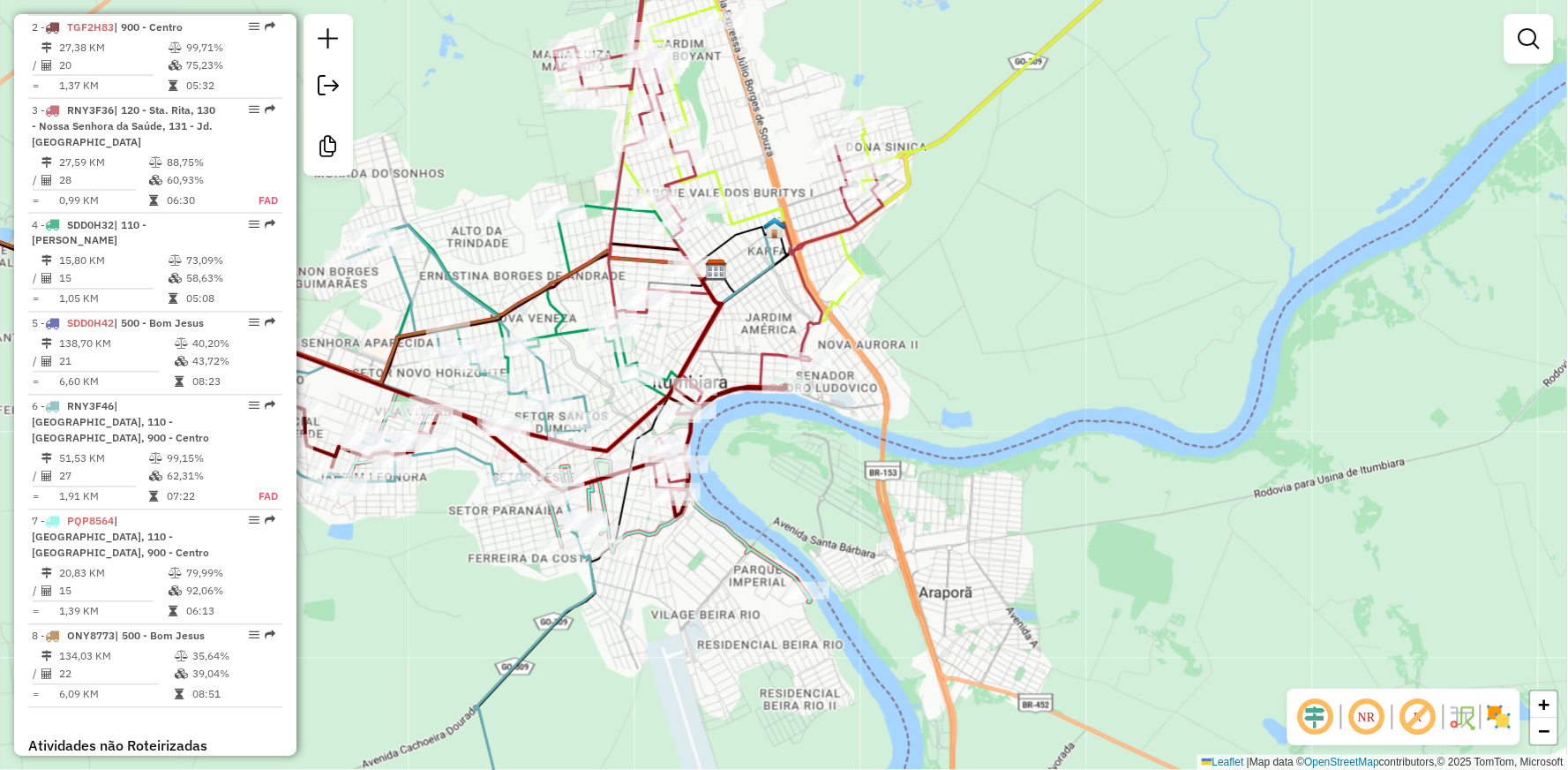
select select "**********"
